Goal: Transaction & Acquisition: Purchase product/service

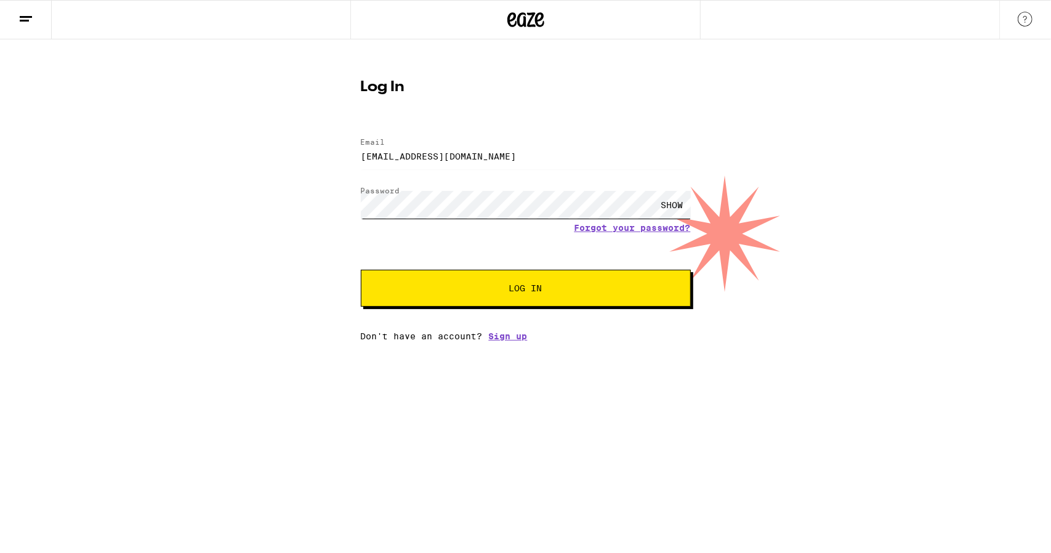
click at [361, 270] on button "Log In" at bounding box center [526, 288] width 330 height 37
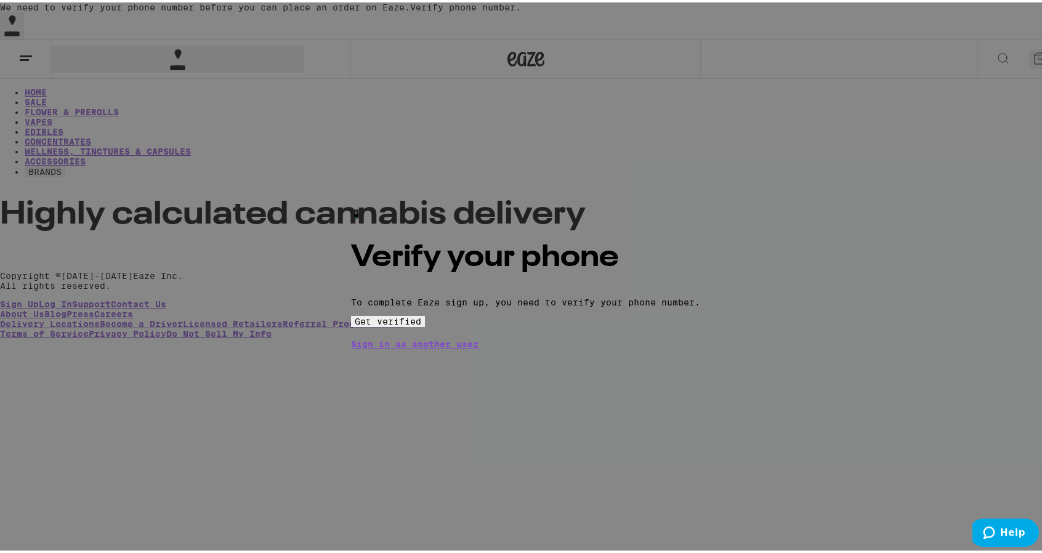
click at [421, 324] on span "Get verified" at bounding box center [388, 319] width 67 height 10
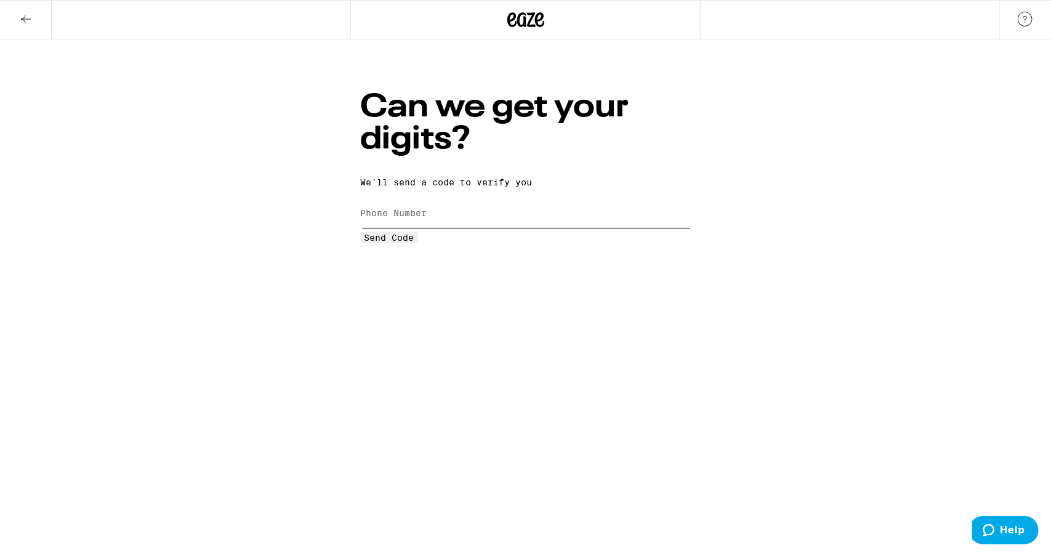
click at [489, 200] on input "Phone Number" at bounding box center [526, 214] width 330 height 28
type input "[PHONE_NUMBER]"
click at [415, 243] on span "Send Code" at bounding box center [390, 238] width 50 height 10
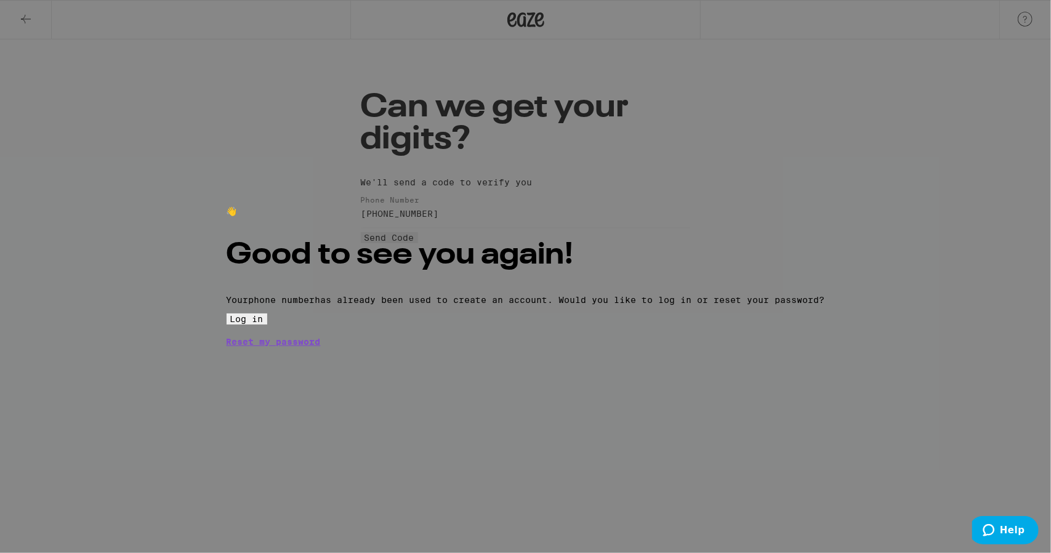
click at [267, 325] on button "Log in" at bounding box center [247, 318] width 41 height 11
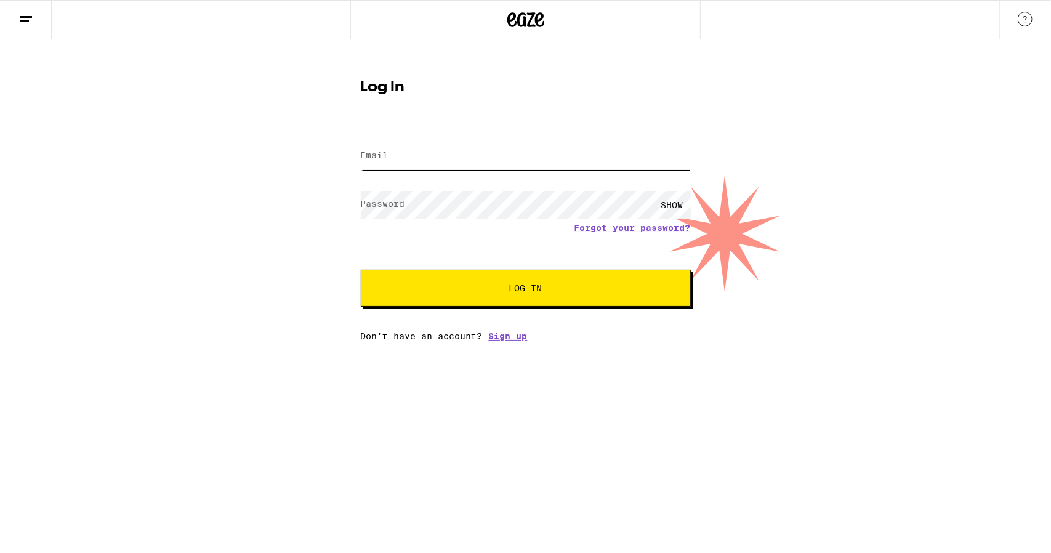
click at [415, 166] on input "Email" at bounding box center [526, 156] width 330 height 28
type input "[EMAIL_ADDRESS][DOMAIN_NAME]"
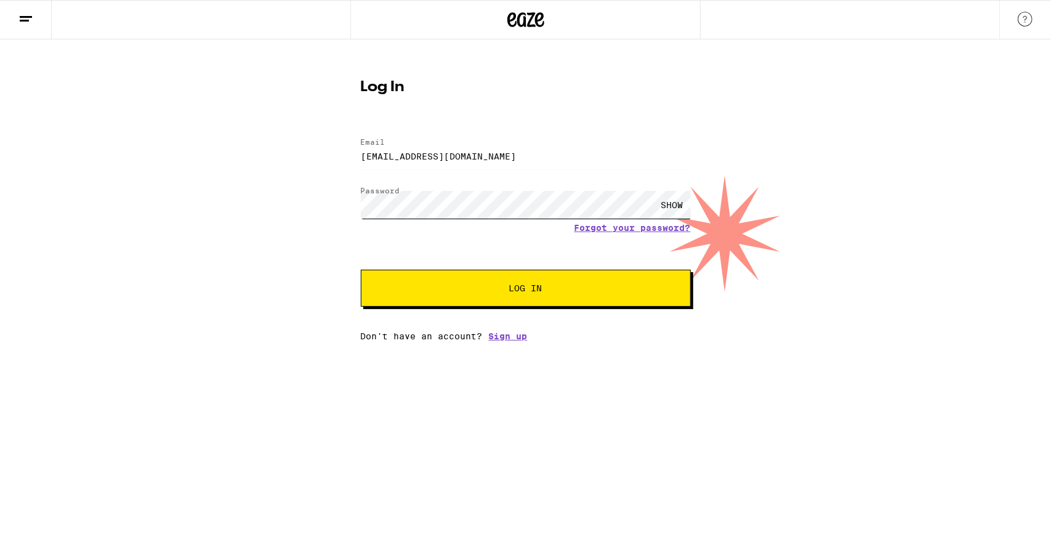
click at [361, 270] on button "Log In" at bounding box center [526, 288] width 330 height 37
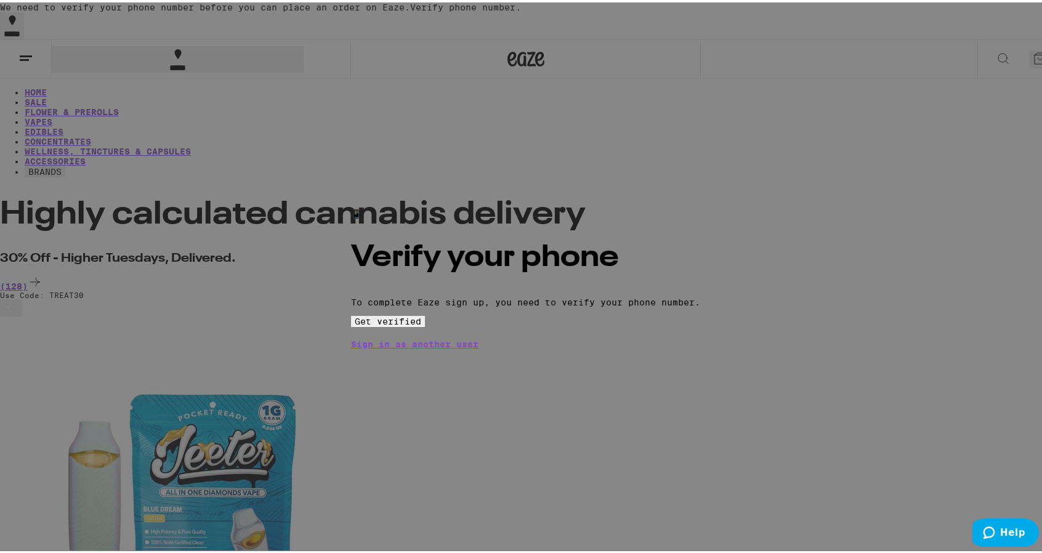
click at [421, 324] on span "Get verified" at bounding box center [388, 319] width 67 height 10
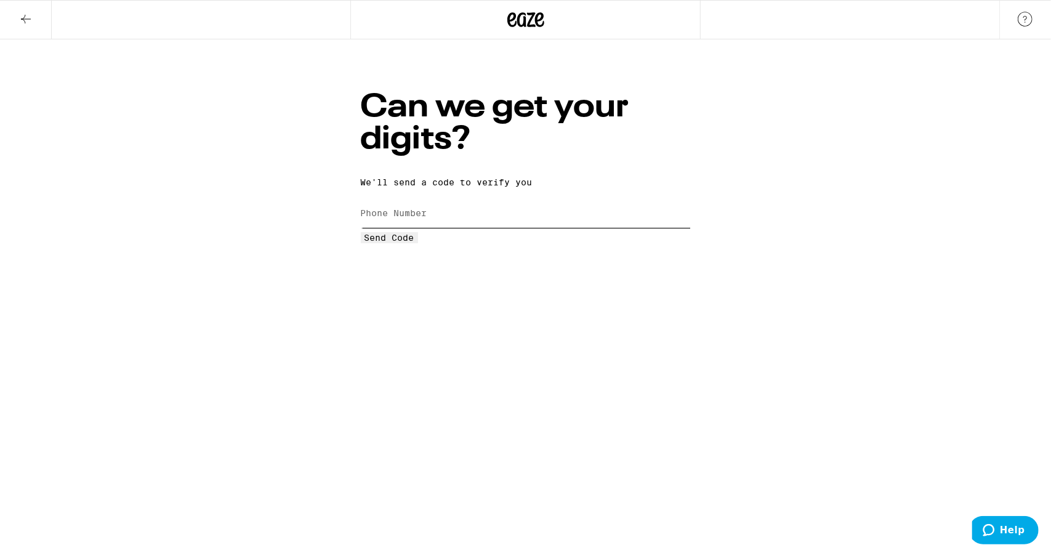
click at [463, 200] on input "Phone Number" at bounding box center [526, 214] width 330 height 28
type input "[PHONE_NUMBER]"
click at [415, 243] on span "Send Code" at bounding box center [390, 238] width 50 height 10
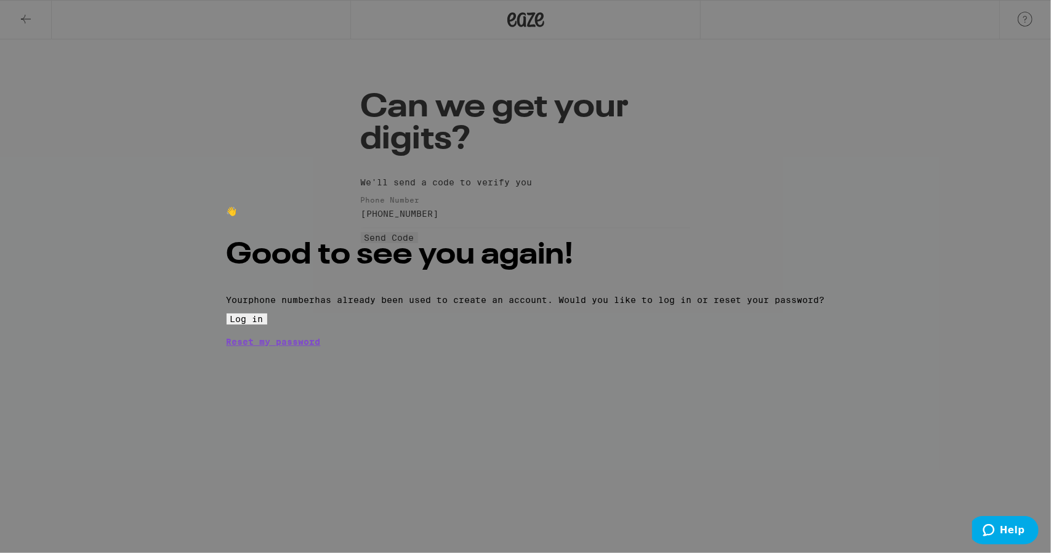
click at [267, 325] on button "Log in" at bounding box center [247, 318] width 41 height 11
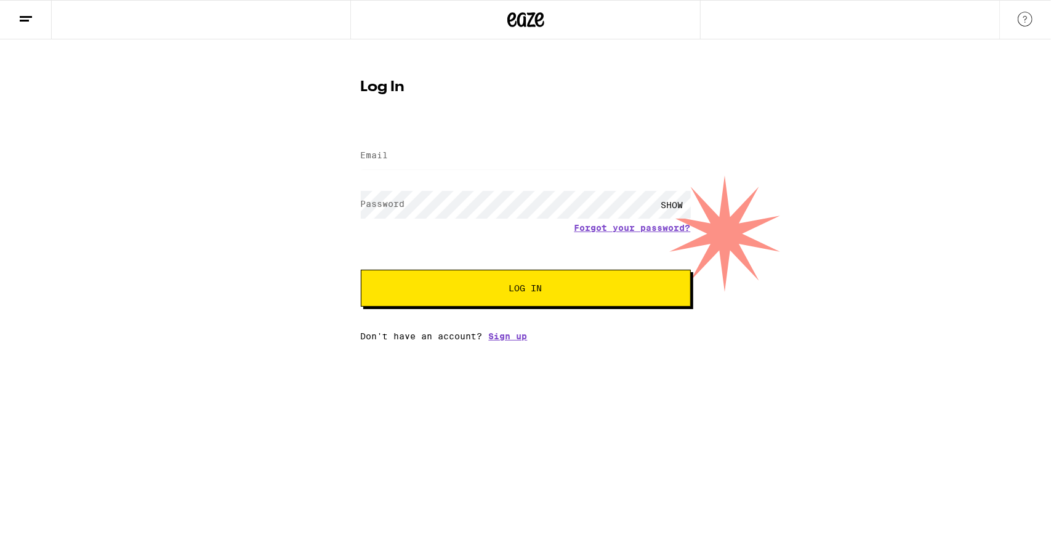
click at [378, 153] on label "Email" at bounding box center [375, 155] width 28 height 10
type input "[EMAIL_ADDRESS][DOMAIN_NAME]"
click at [361, 270] on button "Log In" at bounding box center [526, 288] width 330 height 37
